Goal: Browse casually

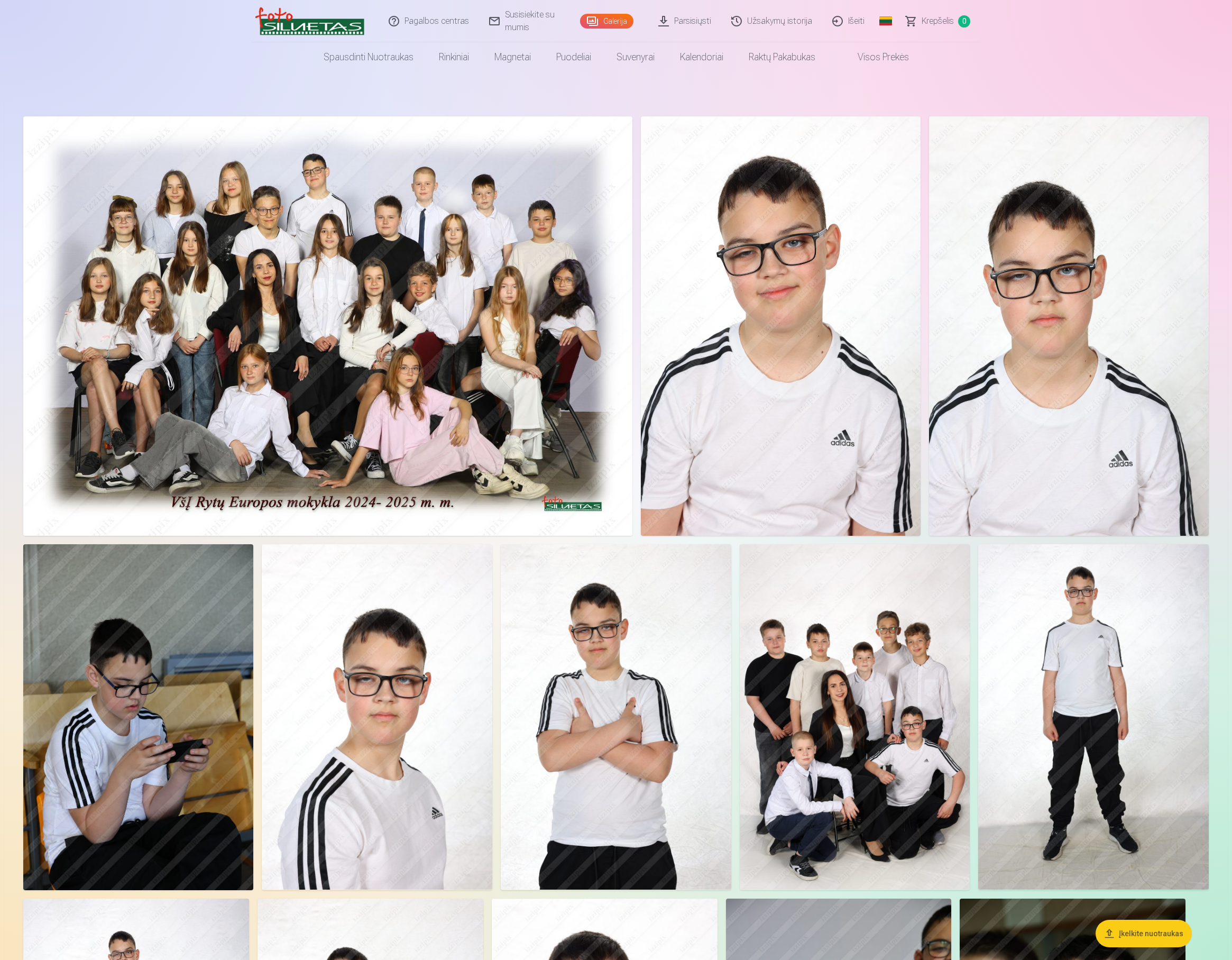
click at [842, 20] on link "Išeiti" at bounding box center [849, 21] width 53 height 42
